Goal: Information Seeking & Learning: Learn about a topic

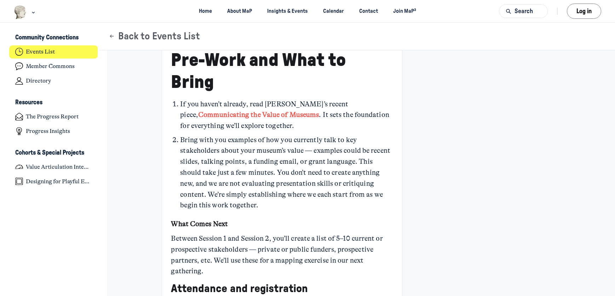
scroll to position [578, 0]
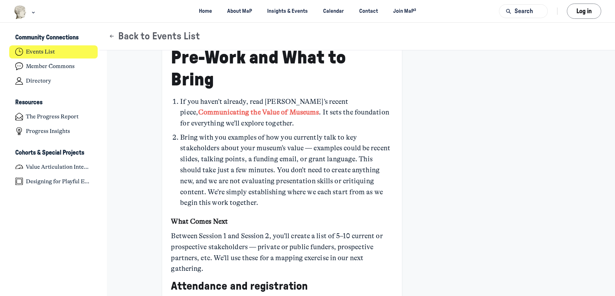
click at [319, 108] on link "Communicating the Value of Museums" at bounding box center [258, 112] width 121 height 8
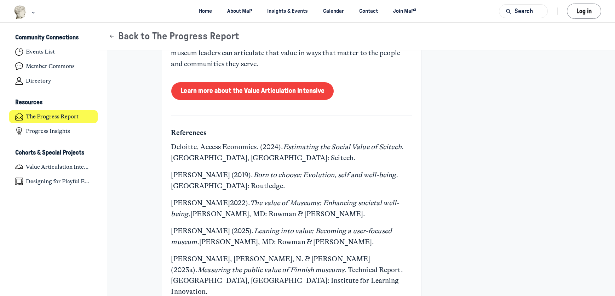
scroll to position [2829, 0]
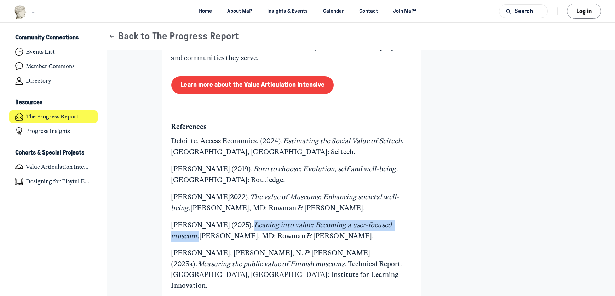
drag, startPoint x: 227, startPoint y: 219, endPoint x: 199, endPoint y: 224, distance: 28.3
click at [199, 224] on em "Leaning into value: Becoming a user-focused museum." at bounding box center [282, 230] width 222 height 19
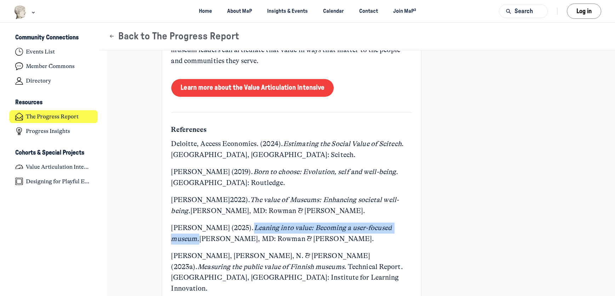
scroll to position [2831, 0]
copy em "Leaning into value: Becoming a user-focused museum."
